Goal: Information Seeking & Learning: Learn about a topic

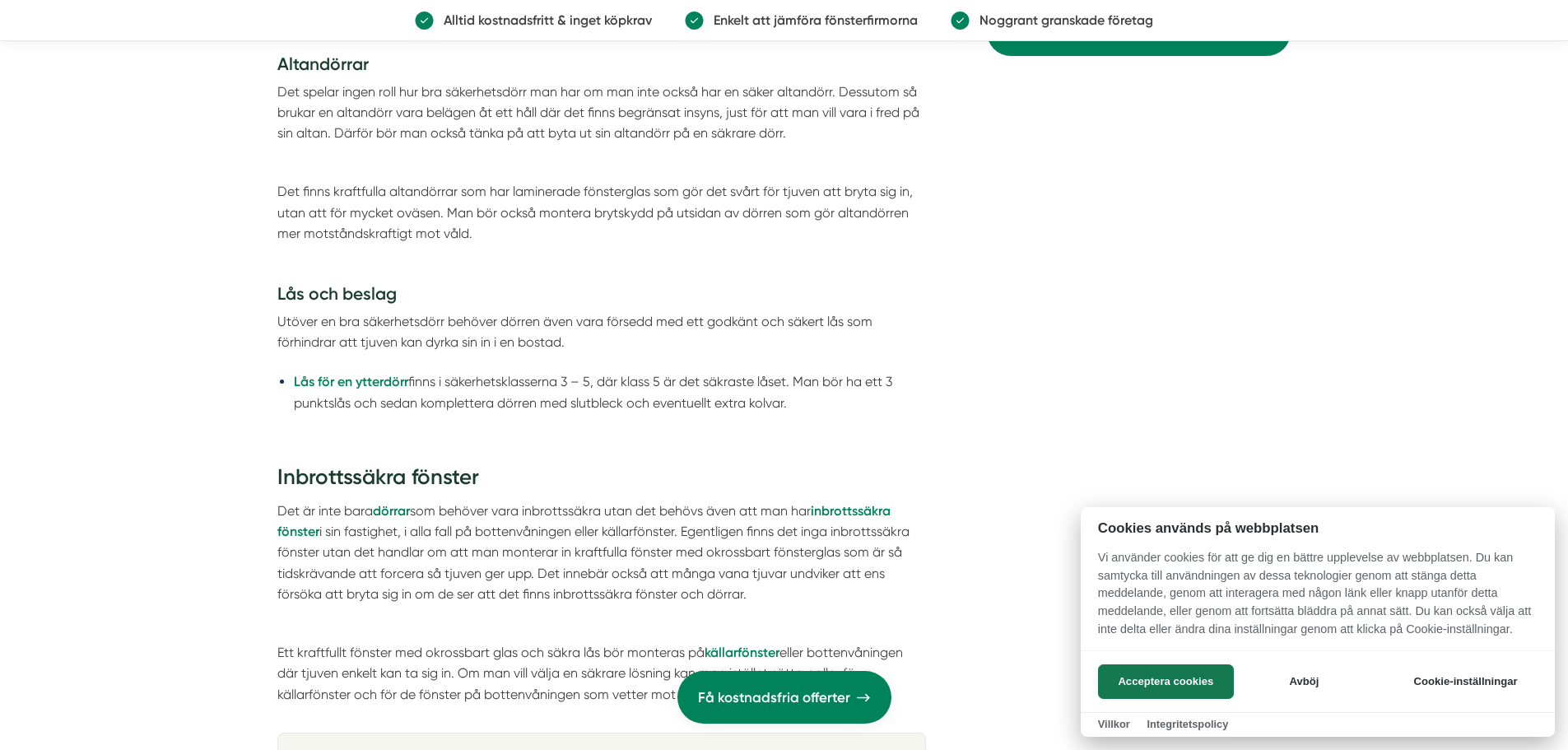
scroll to position [3087, 0]
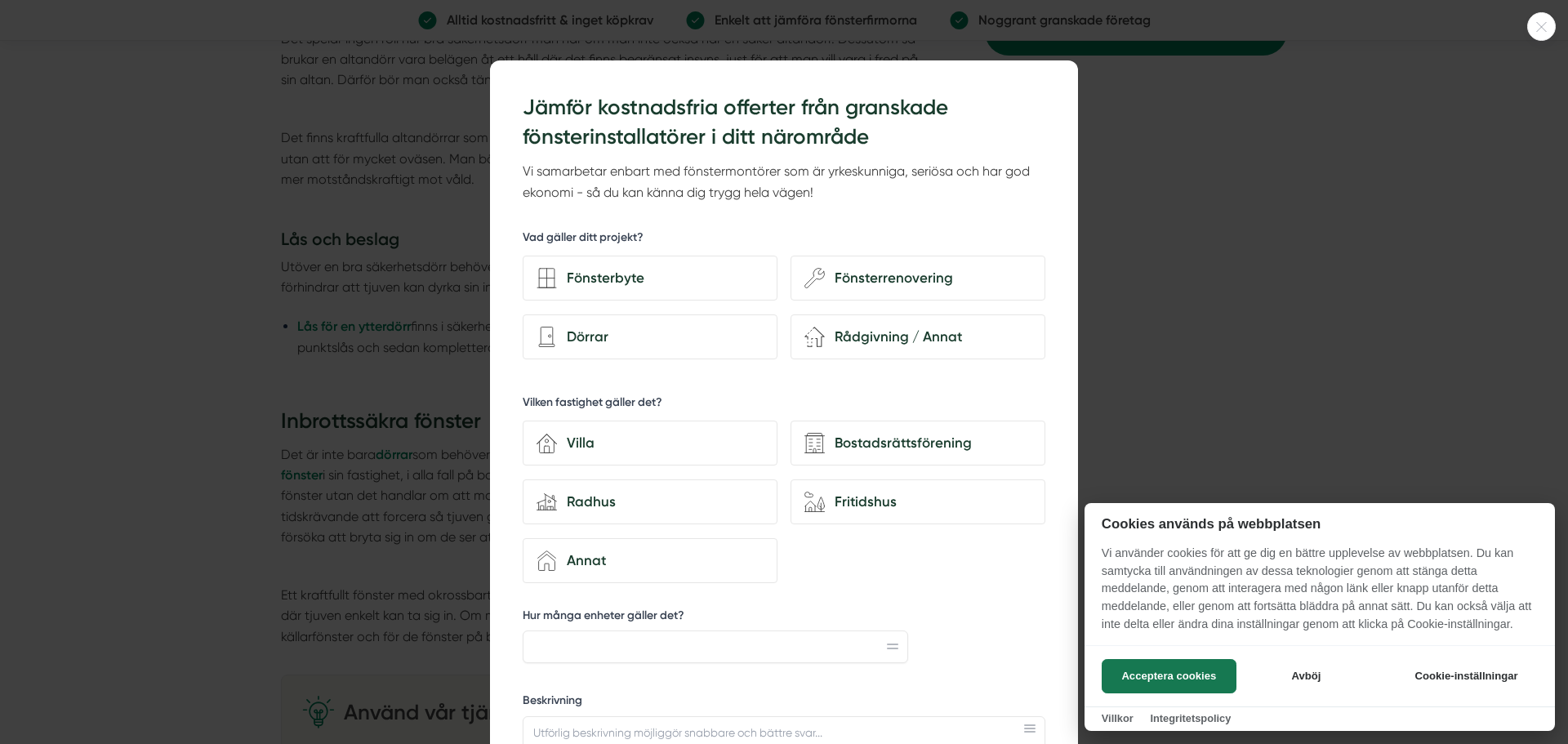
click at [1540, 29] on icon at bounding box center [1541, 27] width 27 height 10
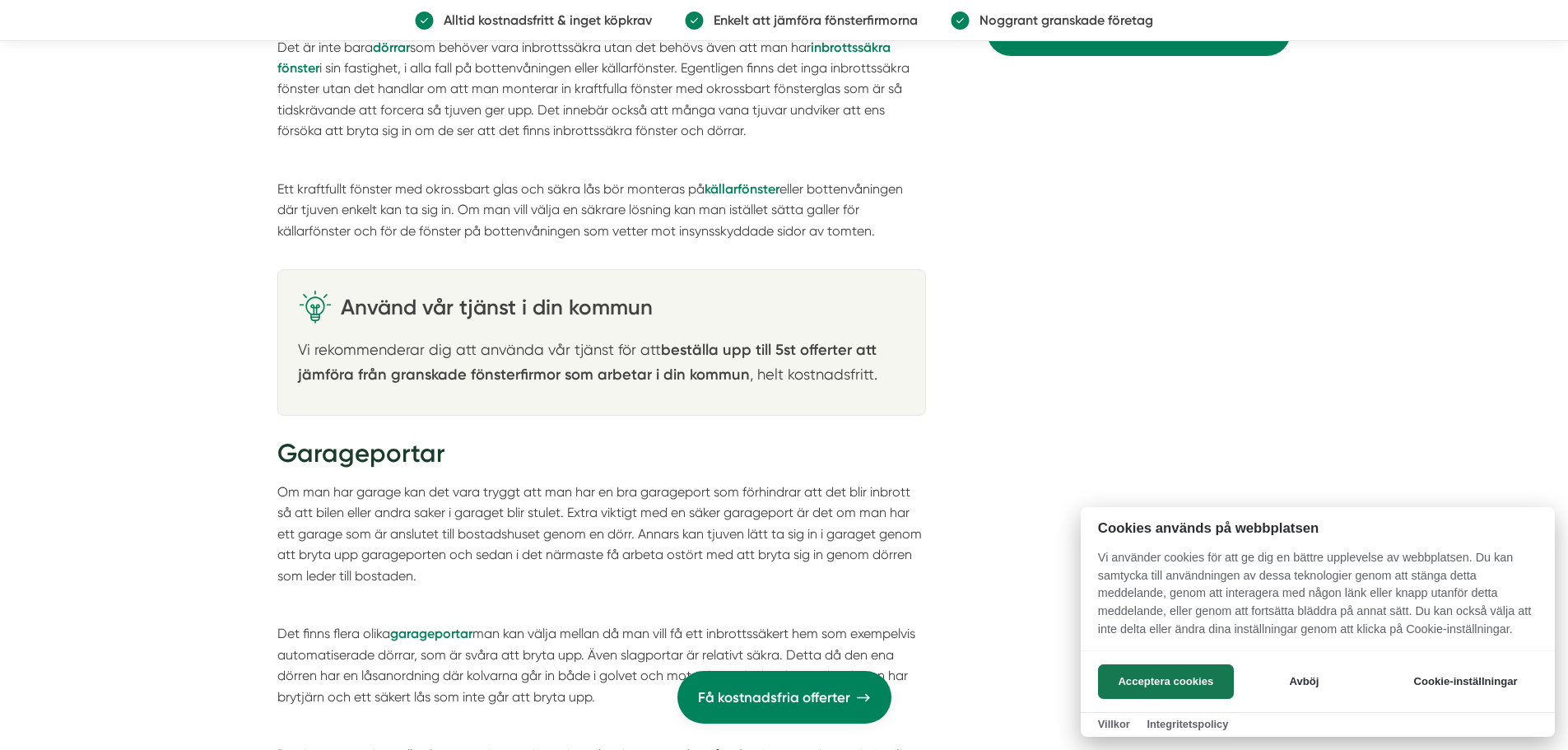
scroll to position [3499, 0]
drag, startPoint x: 884, startPoint y: 230, endPoint x: 328, endPoint y: 205, distance: 556.6
click at [345, 210] on div at bounding box center [784, 375] width 1568 height 750
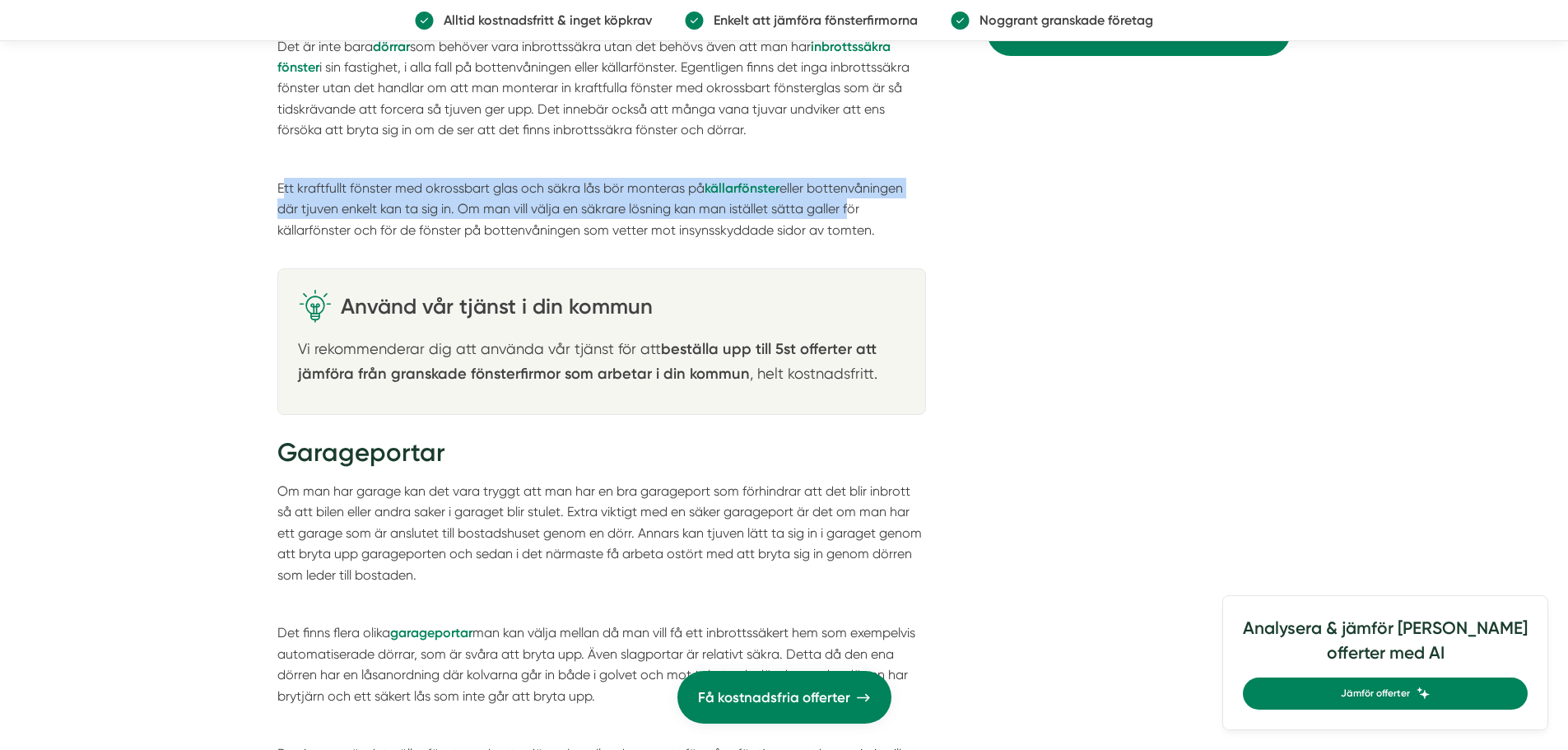
drag, startPoint x: 280, startPoint y: 184, endPoint x: 852, endPoint y: 210, distance: 572.6
click at [852, 210] on p "Ett kraftfullt fönster med okrossbart glas och säkra lås bör monteras på källar…" at bounding box center [601, 209] width 648 height 63
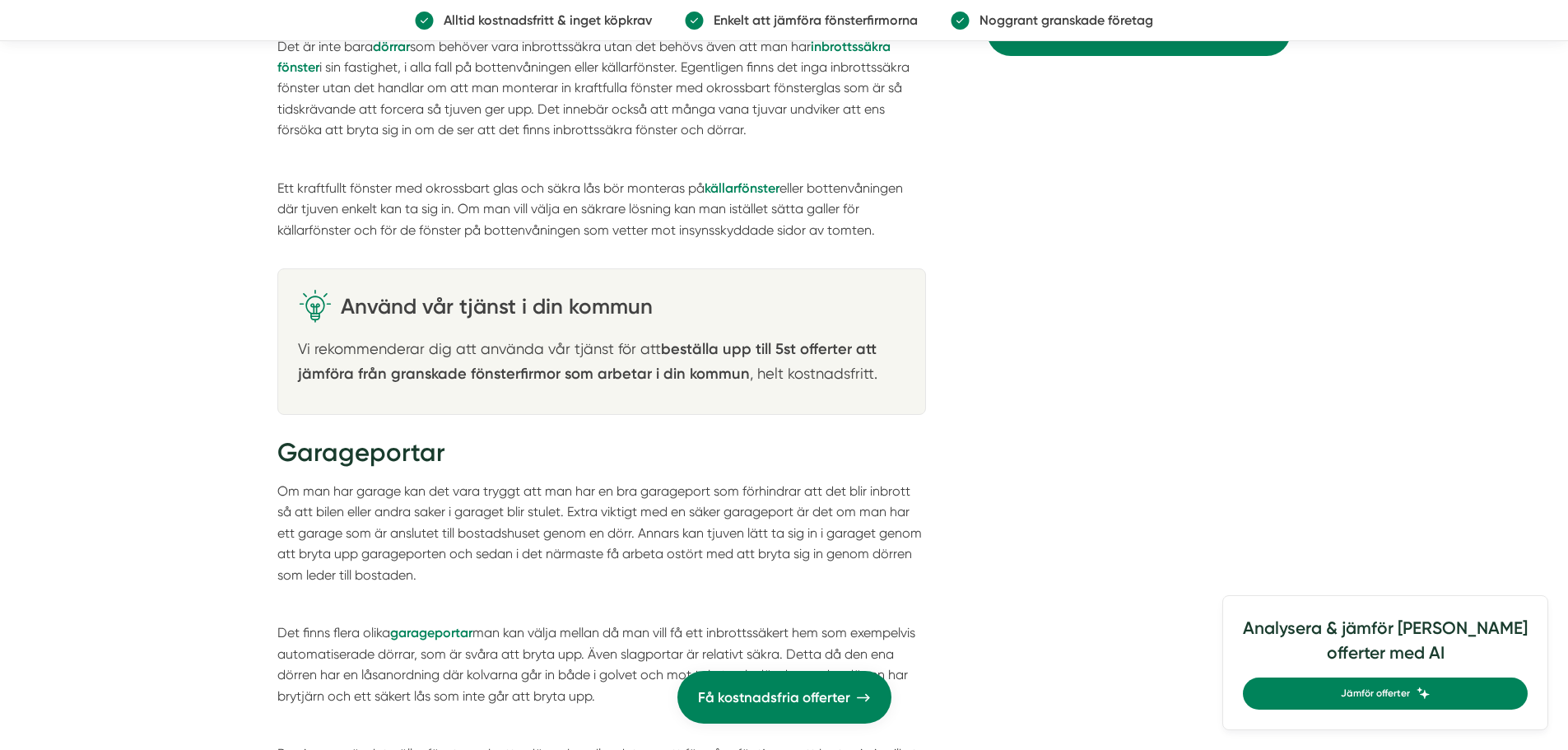
click at [880, 231] on p "Ett kraftfullt fönster med okrossbart glas och säkra lås bör monteras på källar…" at bounding box center [601, 209] width 648 height 63
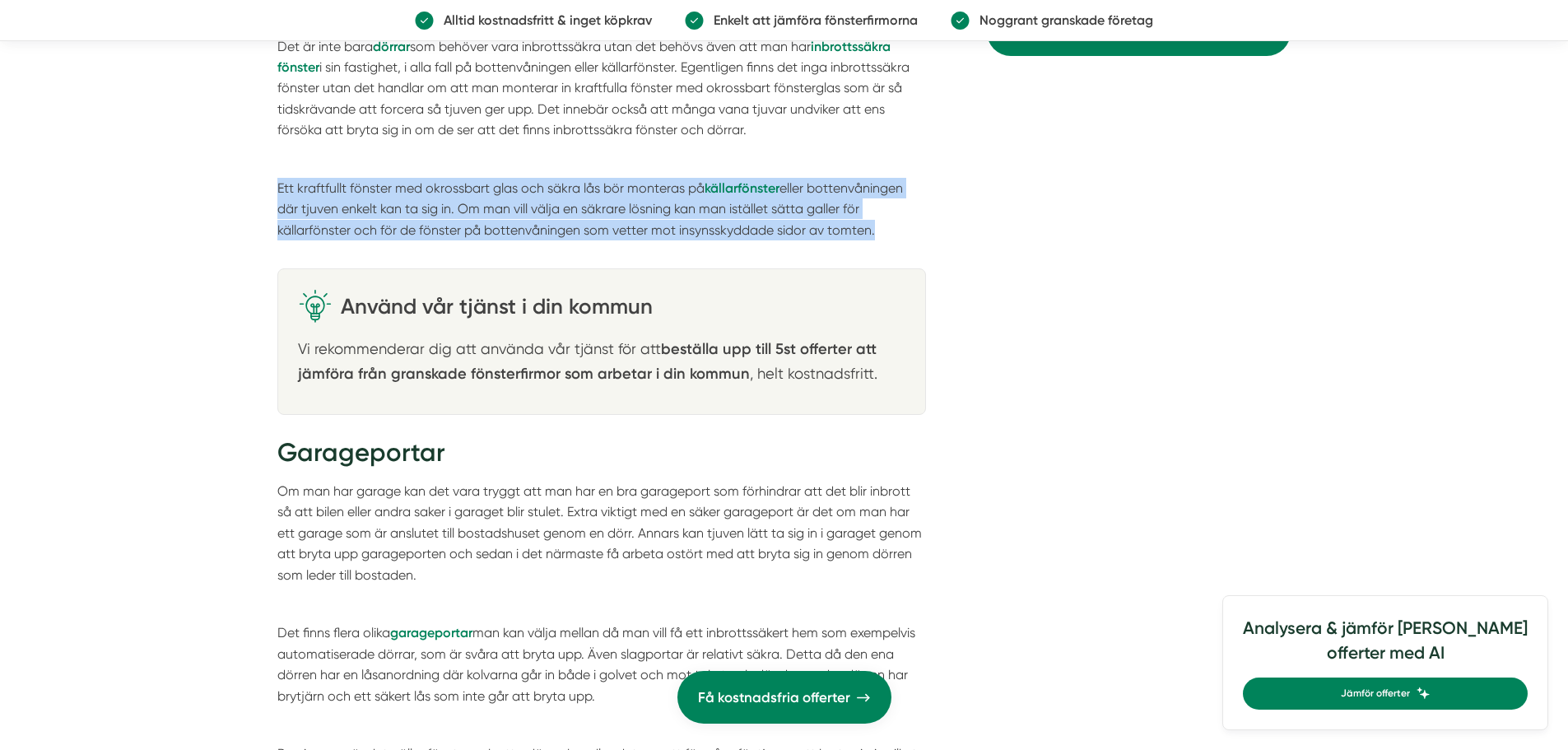
drag, startPoint x: 837, startPoint y: 225, endPoint x: 268, endPoint y: 185, distance: 570.4
drag, startPoint x: 873, startPoint y: 231, endPoint x: 260, endPoint y: 189, distance: 614.4
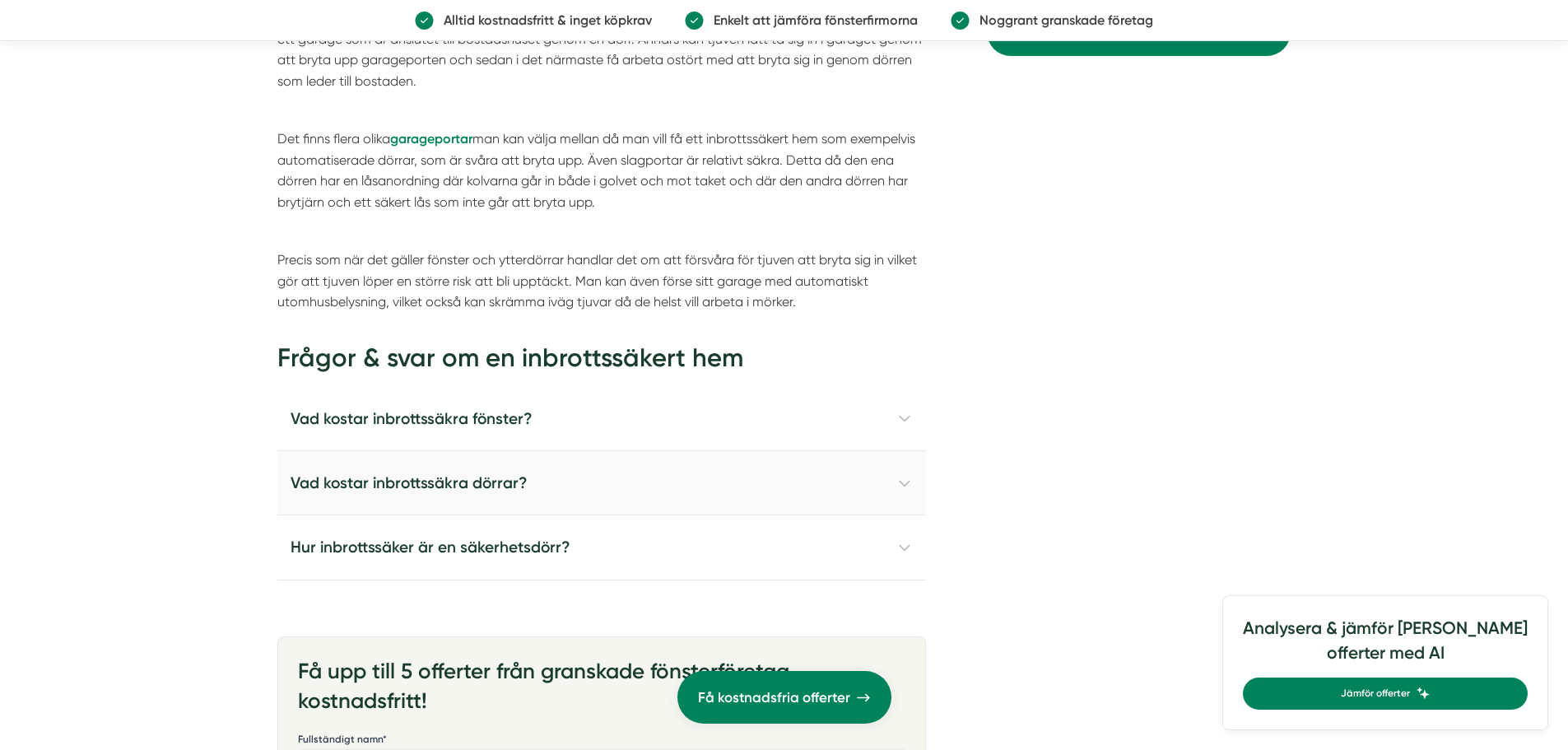
scroll to position [4076, 0]
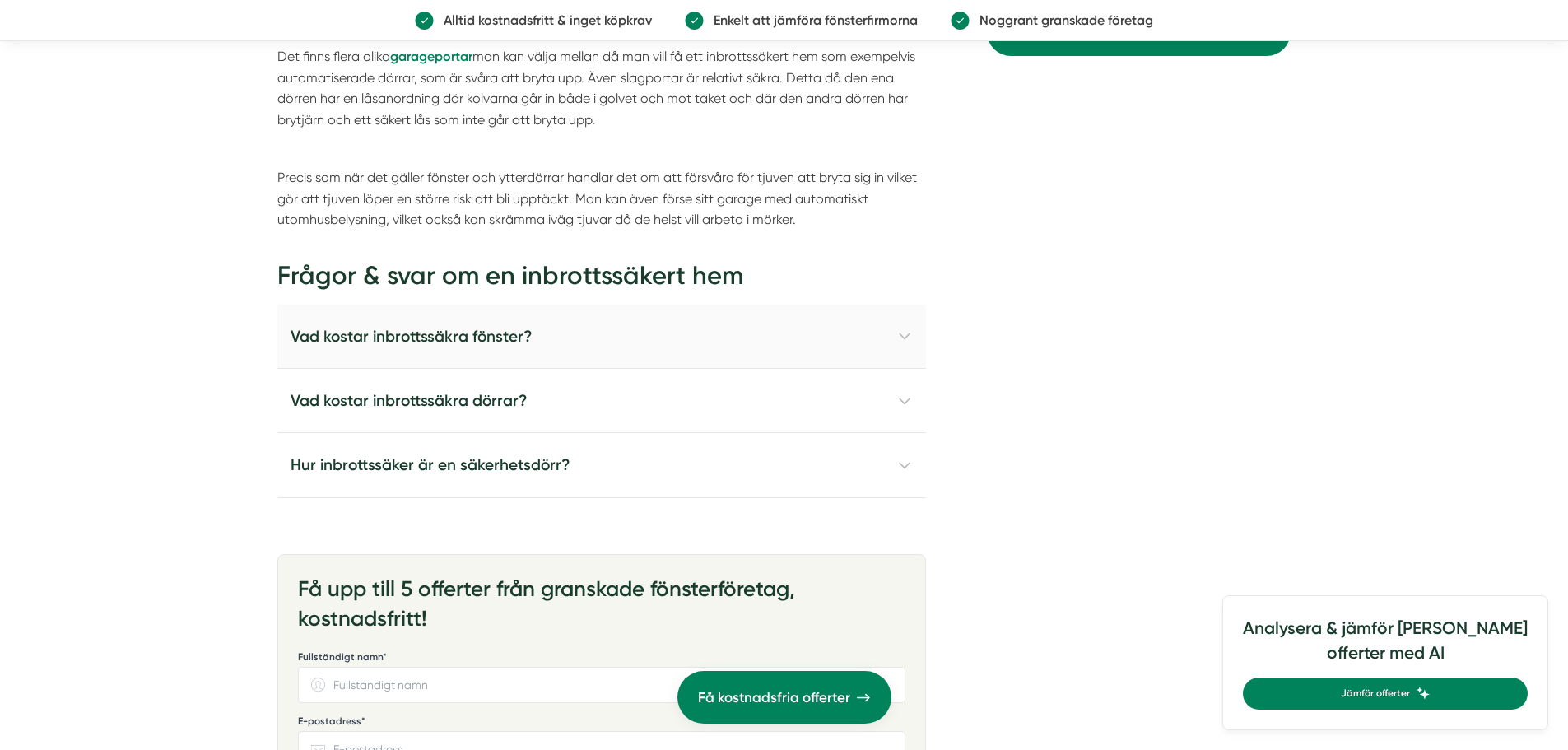
click at [906, 332] on h4 "Vad kostar inbrottssäkra fönster?" at bounding box center [601, 337] width 648 height 64
